Goal: Information Seeking & Learning: Check status

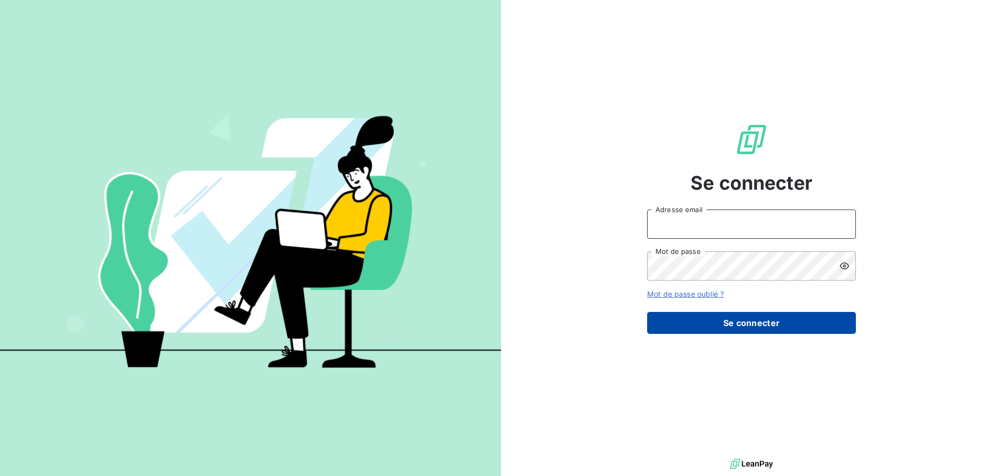
type input "[EMAIL_ADDRESS][DOMAIN_NAME]"
click at [740, 326] on button "Se connecter" at bounding box center [751, 323] width 209 height 22
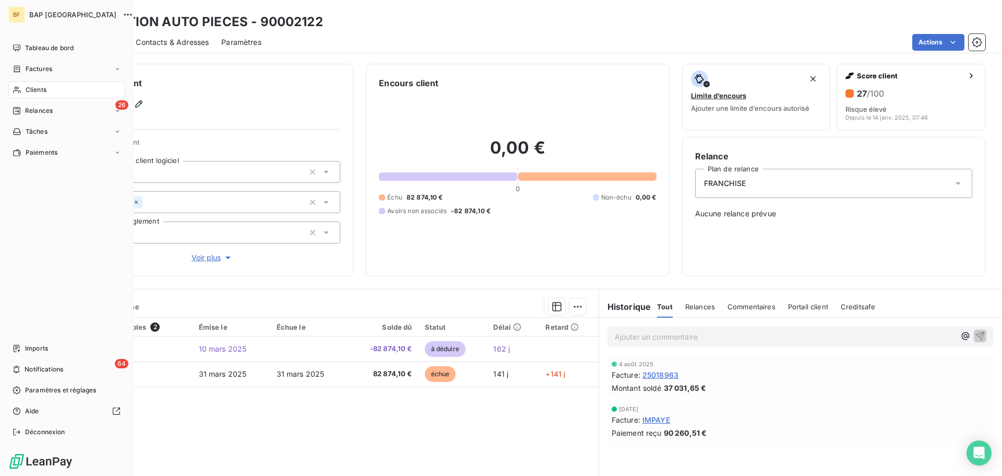
click at [49, 91] on div "Clients" at bounding box center [66, 89] width 116 height 17
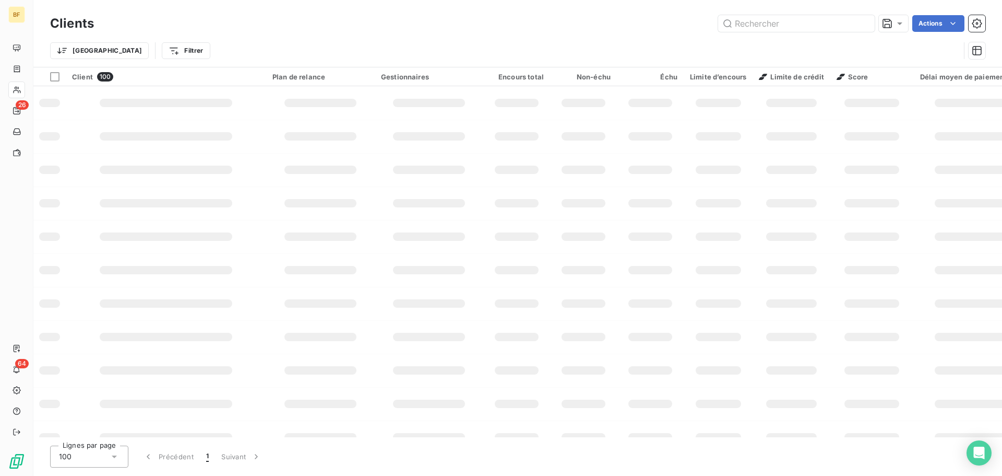
drag, startPoint x: 752, startPoint y: 23, endPoint x: 752, endPoint y: 15, distance: 8.4
click at [751, 23] on input "text" at bounding box center [796, 23] width 157 height 17
type input "L"
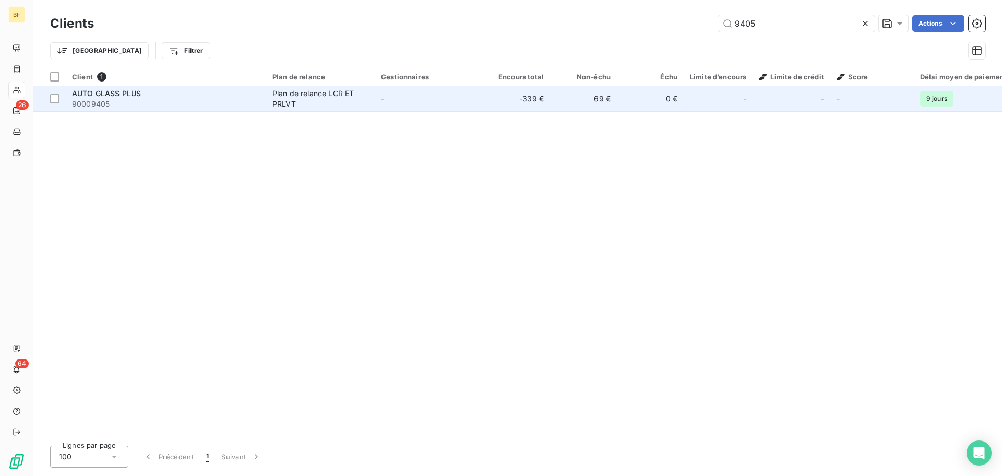
type input "9405"
click at [268, 98] on td "Plan de relance LCR ET PRLVT" at bounding box center [320, 98] width 109 height 25
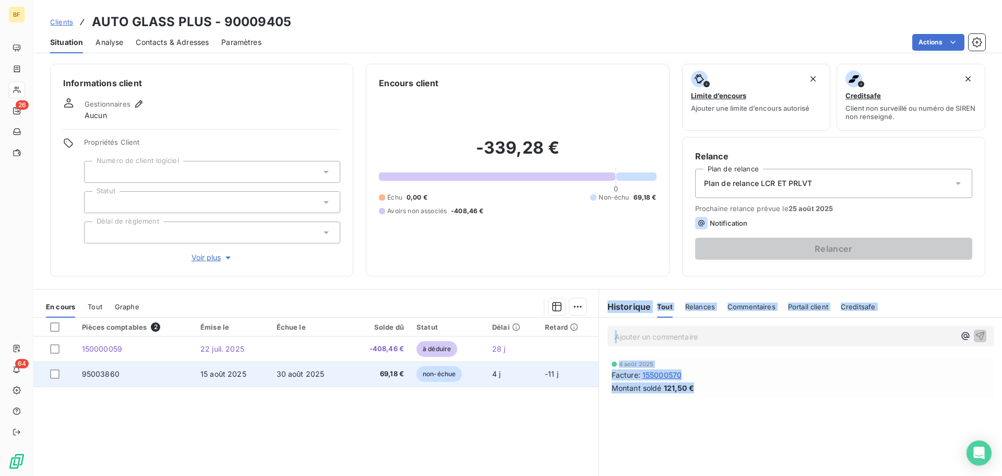
drag, startPoint x: 699, startPoint y: 384, endPoint x: 589, endPoint y: 367, distance: 111.0
click at [589, 367] on div "En cours Tout Graphe Pièces comptables 2 Émise le Échue le Solde dû Statut Déla…" at bounding box center [517, 419] width 969 height 261
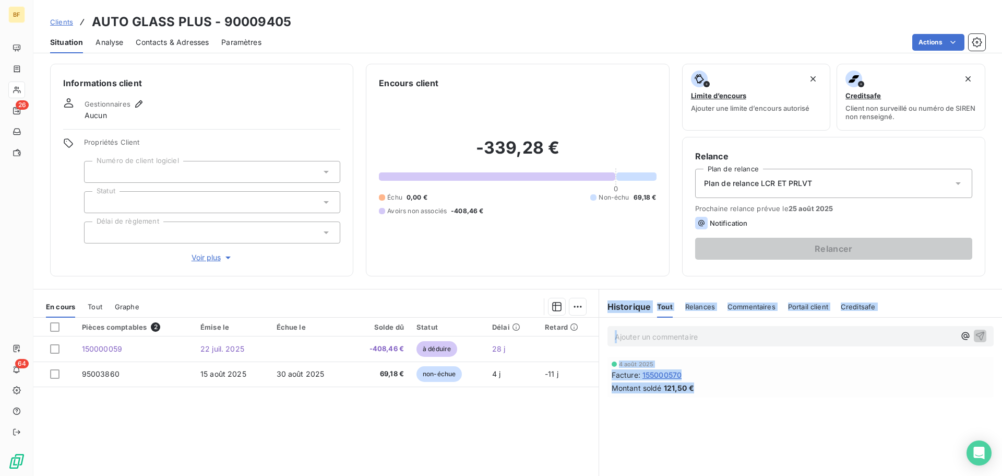
click at [827, 388] on div "Montant soldé 121,50 €" at bounding box center [801, 387] width 378 height 11
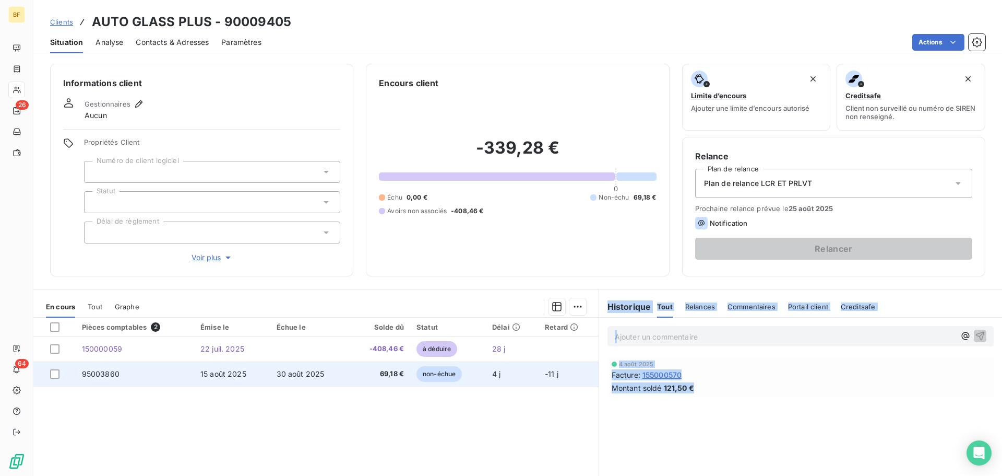
drag, startPoint x: 696, startPoint y: 390, endPoint x: 587, endPoint y: 371, distance: 110.8
click at [587, 371] on div "En cours Tout Graphe Pièces comptables 2 Émise le Échue le Solde dû Statut Déla…" at bounding box center [517, 419] width 969 height 261
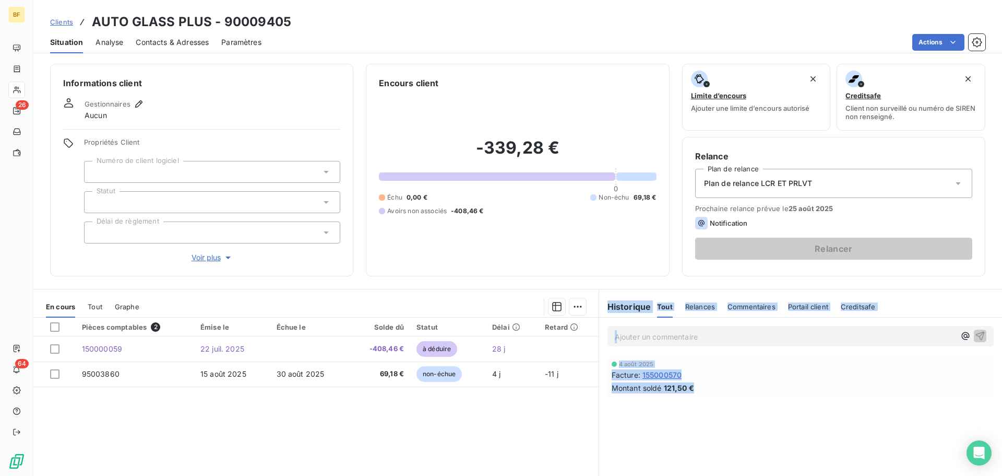
click at [791, 389] on div "Montant soldé 121,50 €" at bounding box center [801, 387] width 378 height 11
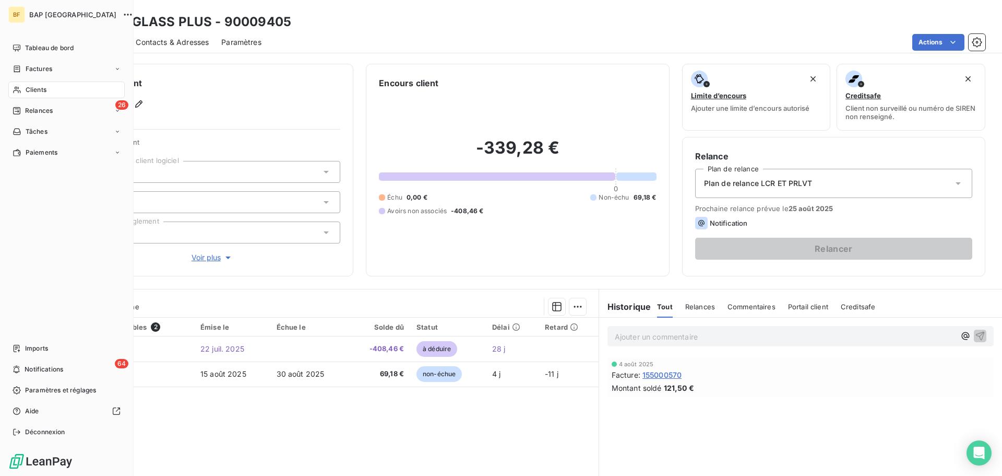
click at [35, 94] on div "Clients" at bounding box center [66, 89] width 116 height 17
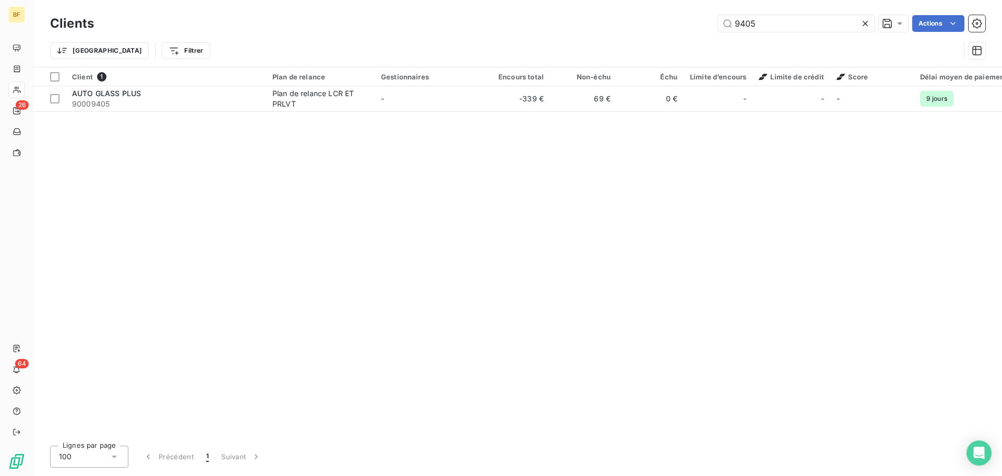
drag, startPoint x: 787, startPoint y: 26, endPoint x: 565, endPoint y: 19, distance: 222.0
click at [565, 19] on div "9405 Actions" at bounding box center [545, 23] width 879 height 17
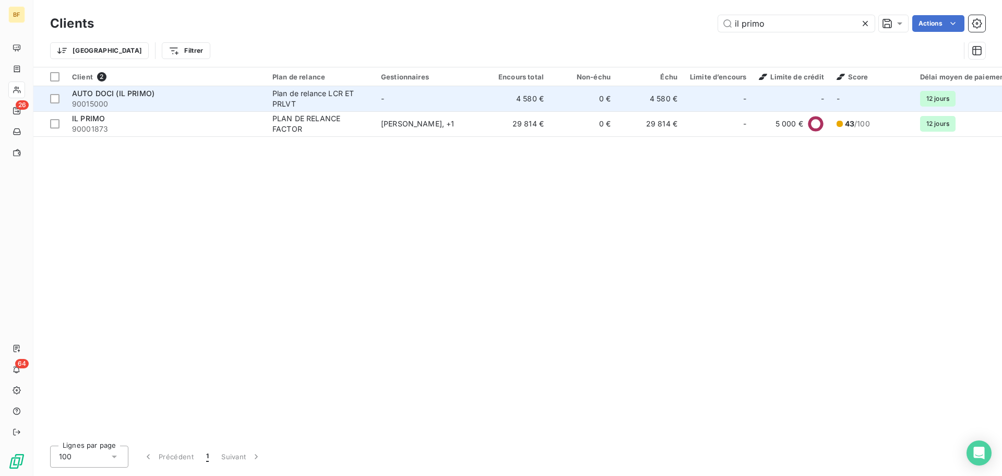
type input "il primo"
click at [149, 103] on span "90015000" at bounding box center [166, 104] width 188 height 10
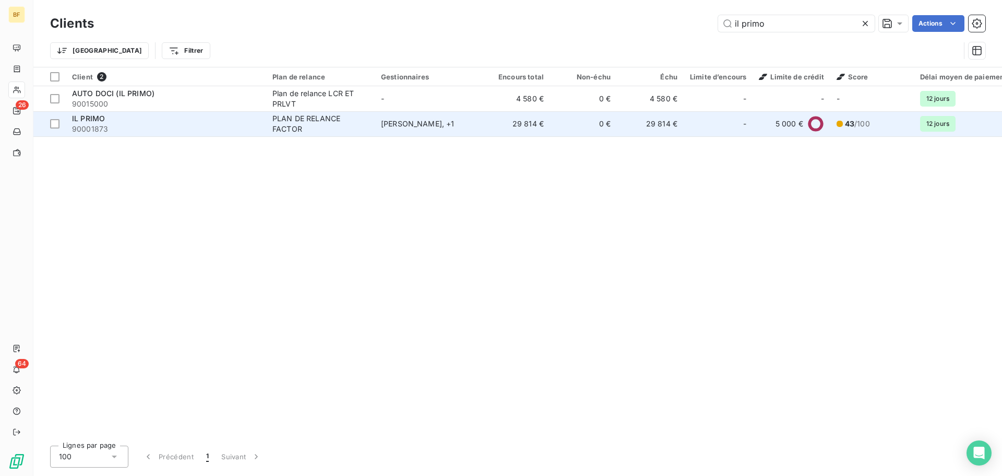
click at [147, 132] on span "90001873" at bounding box center [166, 129] width 188 height 10
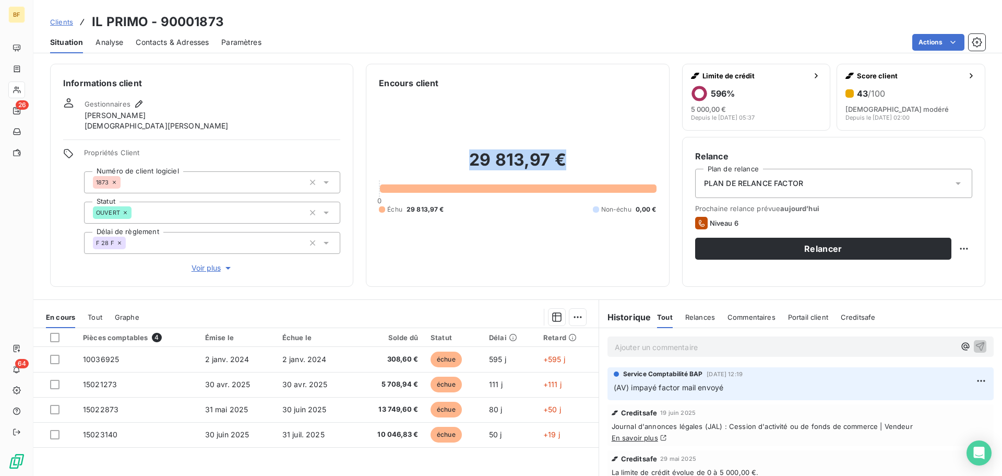
drag, startPoint x: 459, startPoint y: 153, endPoint x: 597, endPoint y: 168, distance: 138.1
click at [597, 168] on h2 "29 813,97 €" at bounding box center [517, 164] width 277 height 31
click at [538, 286] on div "Encours client 29 813,97 € 0 Échu 29 813,97 € Non-échu 0,00 €" at bounding box center [517, 175] width 303 height 223
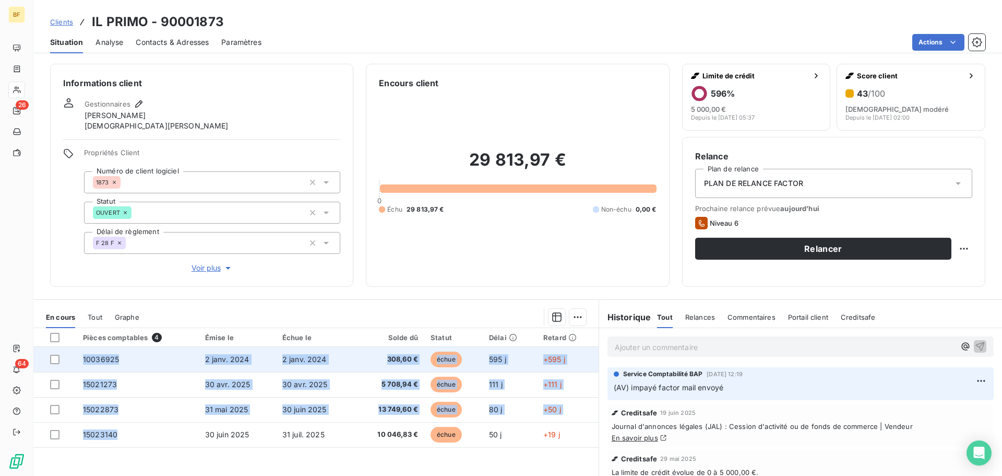
drag, startPoint x: 122, startPoint y: 437, endPoint x: 62, endPoint y: 359, distance: 98.7
click at [62, 359] on tbody "10036925 2 janv. 2024 2 janv. 2024 308,60 € échue 595 j +595 j 15021273 30 avr.…" at bounding box center [315, 397] width 565 height 100
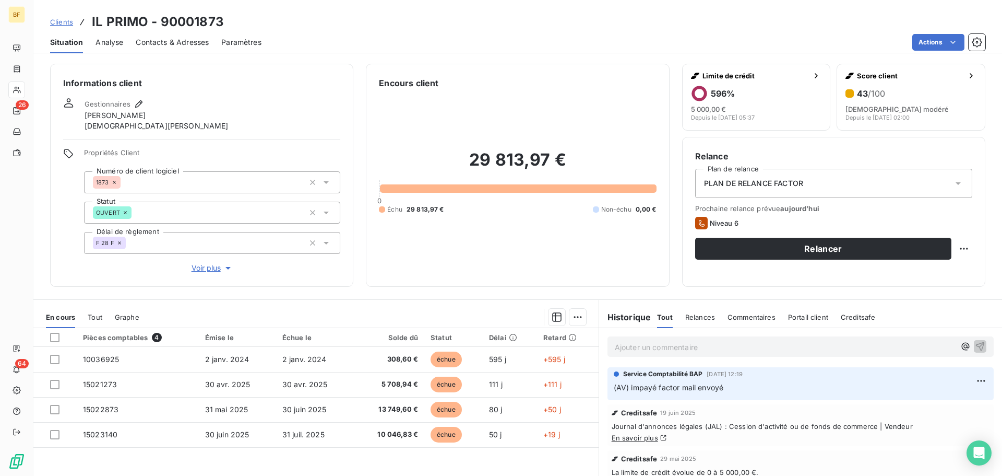
click at [313, 326] on div "En cours Tout Graphe" at bounding box center [315, 317] width 565 height 22
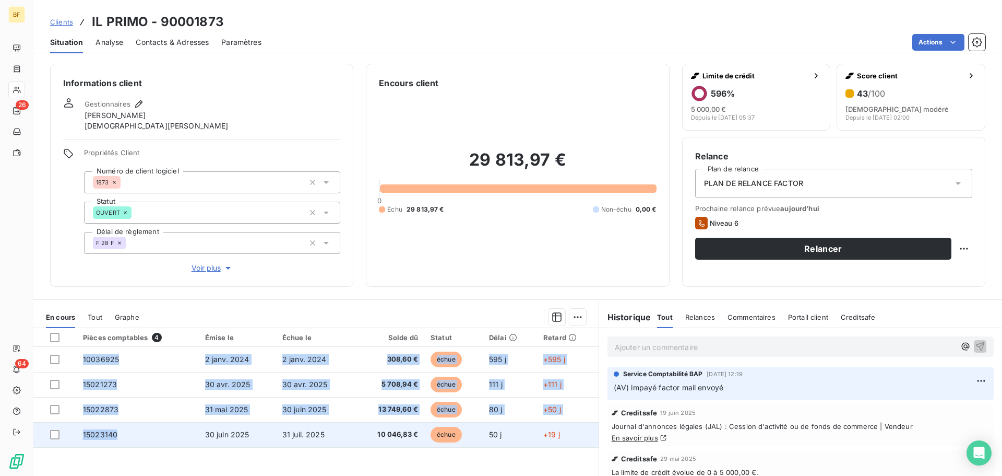
drag, startPoint x: 75, startPoint y: 354, endPoint x: 155, endPoint y: 439, distance: 116.3
click at [155, 437] on tbody "10036925 2 janv. 2024 2 janv. 2024 308,60 € échue 595 j +595 j 15021273 30 avr.…" at bounding box center [315, 397] width 565 height 100
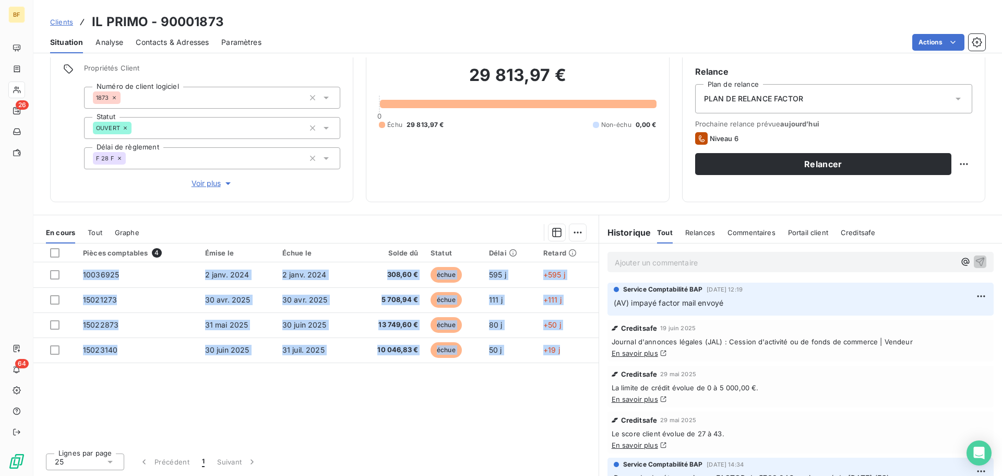
drag, startPoint x: 574, startPoint y: 350, endPoint x: 199, endPoint y: 372, distance: 375.5
click at [199, 372] on div "Pièces comptables 4 Émise le Échue le Solde dû Statut Délai Retard 10036925 2 j…" at bounding box center [315, 343] width 565 height 201
click at [270, 397] on div "Pièces comptables 4 Émise le Échue le Solde dû Statut Délai Retard 10036925 2 j…" at bounding box center [315, 343] width 565 height 201
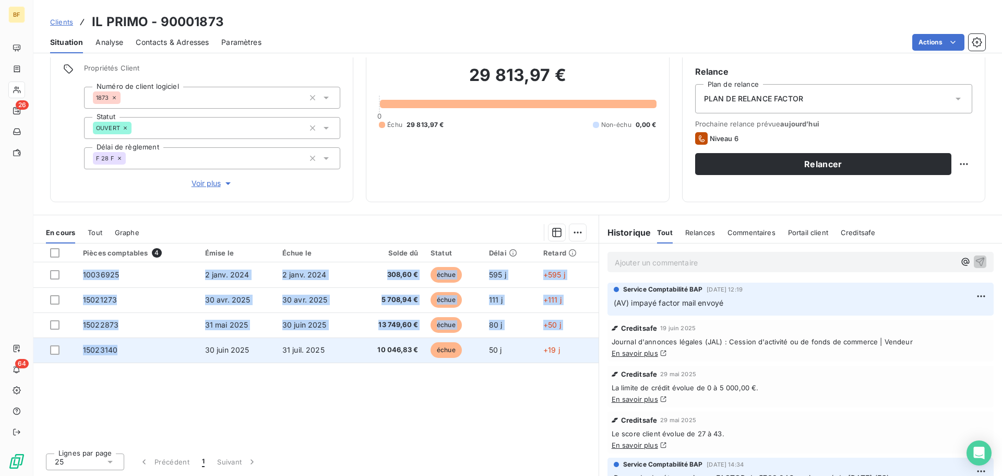
drag, startPoint x: 80, startPoint y: 274, endPoint x: 158, endPoint y: 340, distance: 101.5
click at [150, 347] on tbody "10036925 2 janv. 2024 2 janv. 2024 308,60 € échue 595 j +595 j 15021273 30 avr.…" at bounding box center [315, 312] width 565 height 100
